Goal: Information Seeking & Learning: Learn about a topic

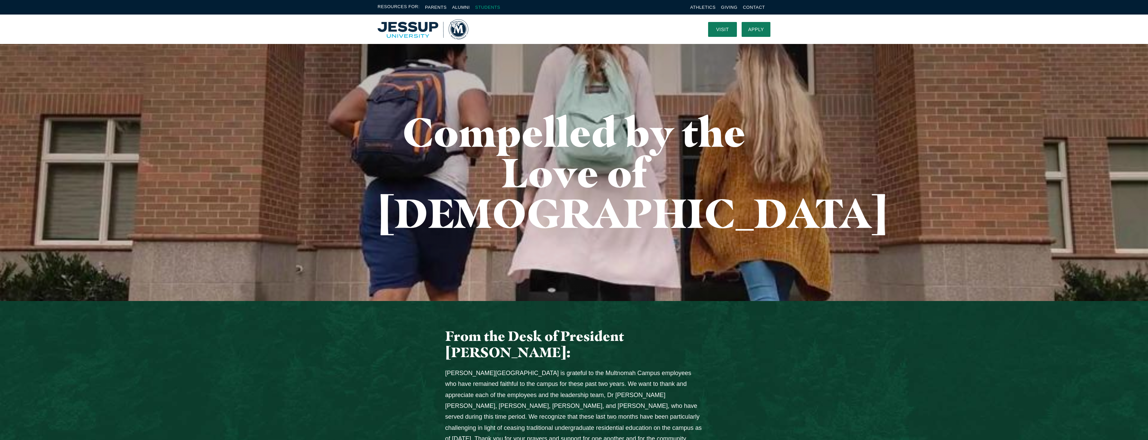
click at [489, 6] on link "Students" at bounding box center [487, 7] width 25 height 5
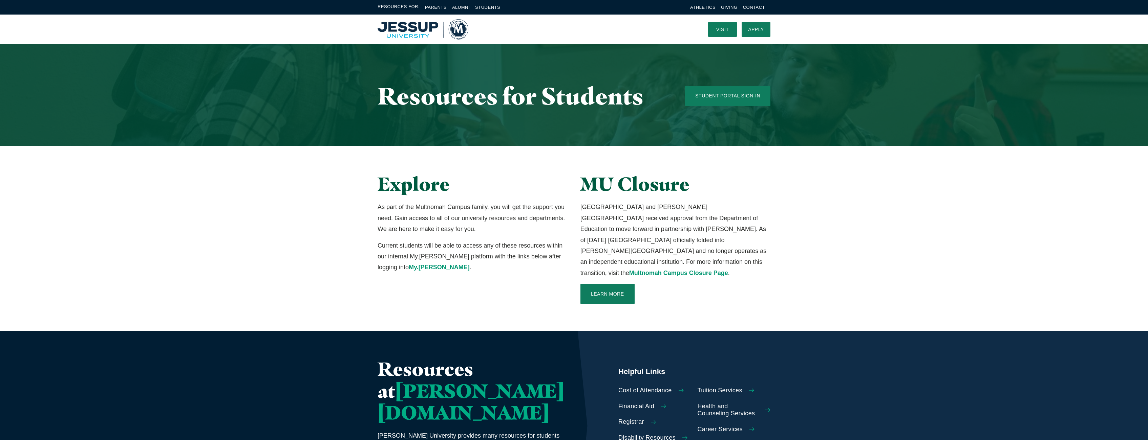
click at [415, 33] on img "Home" at bounding box center [422, 29] width 91 height 20
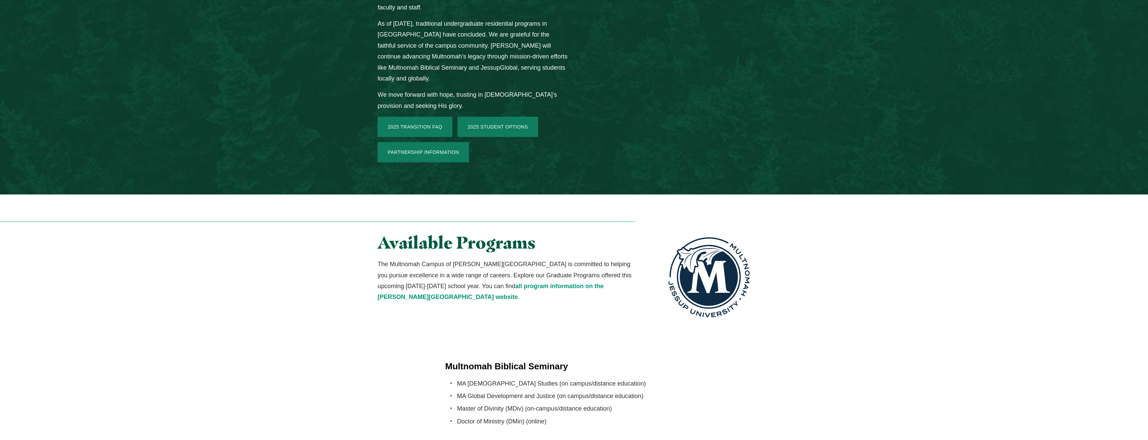
scroll to position [1052, 0]
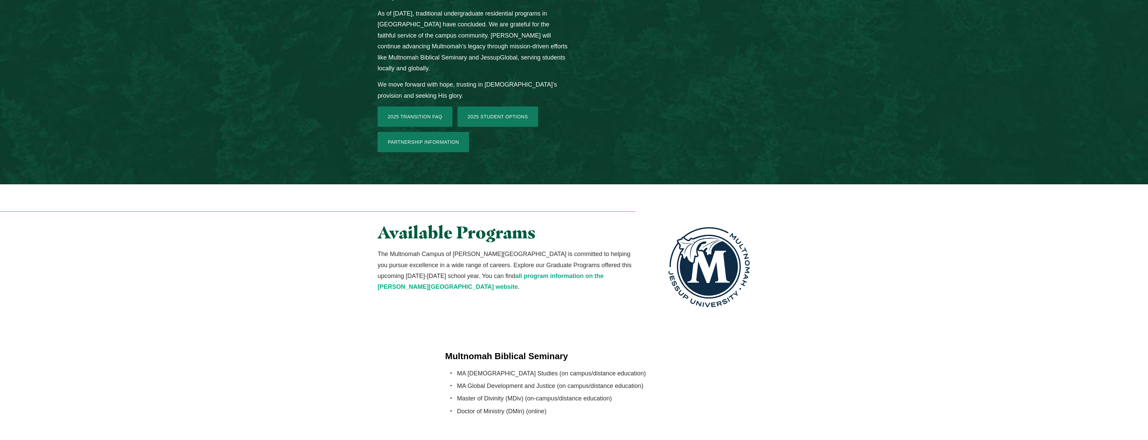
click at [512, 273] on link "all program information on the [PERSON_NAME][GEOGRAPHIC_DATA] website" at bounding box center [490, 282] width 226 height 18
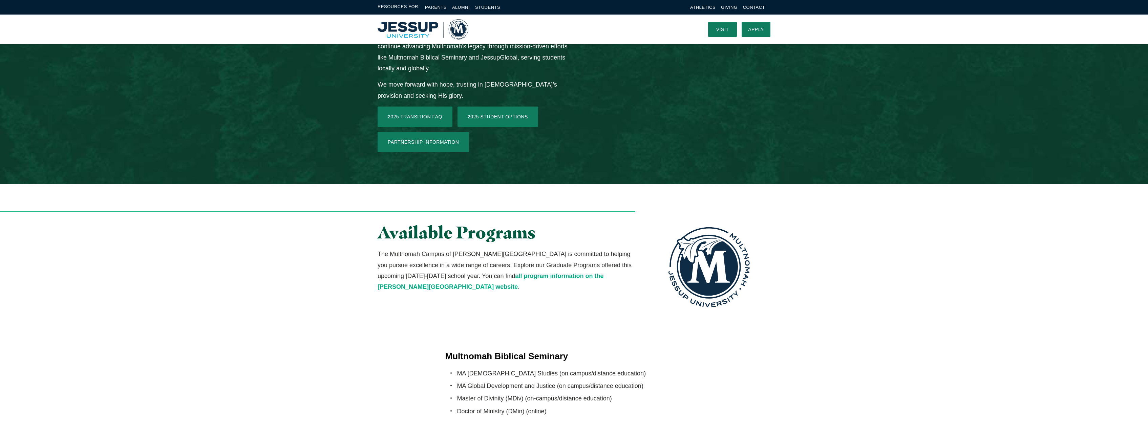
scroll to position [1051, 0]
